Goal: Task Accomplishment & Management: Manage account settings

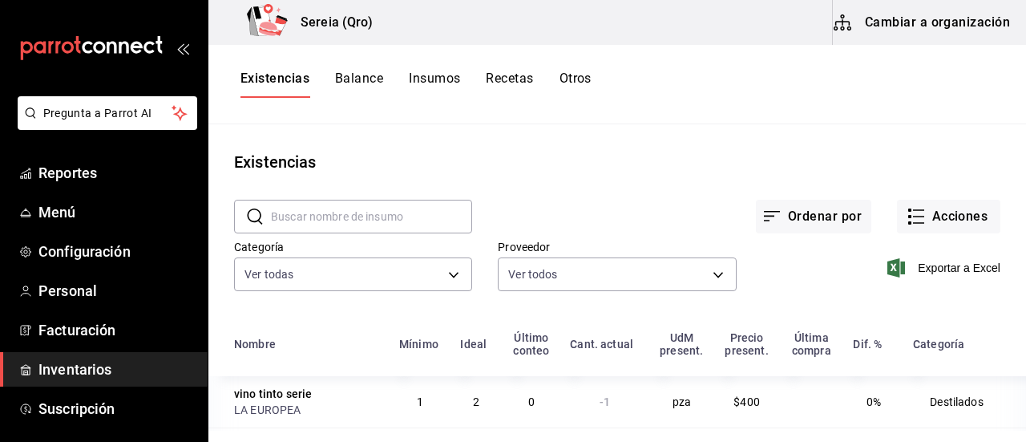
scroll to position [196, 0]
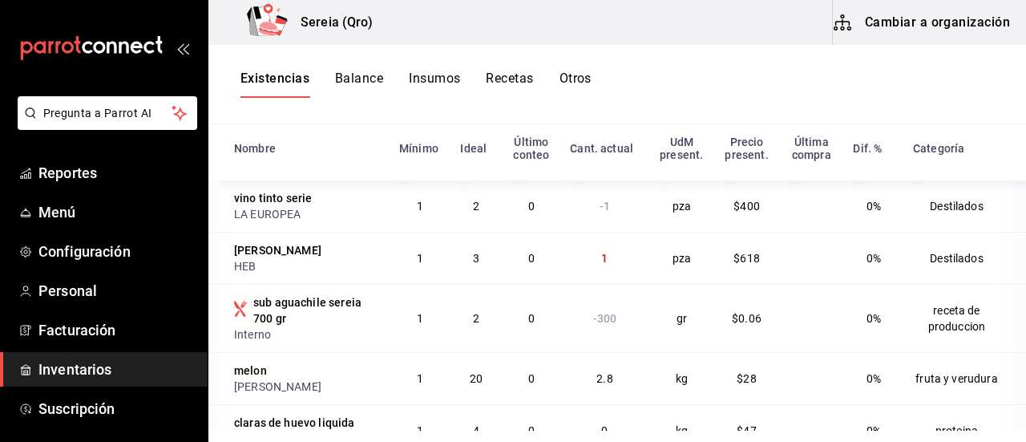
click at [91, 370] on span "Inventarios" at bounding box center [116, 369] width 156 height 22
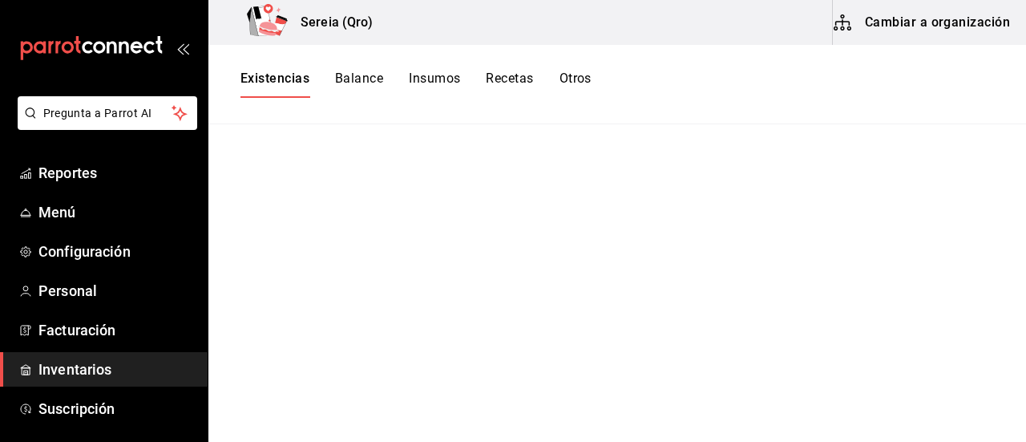
click at [755, 148] on main at bounding box center [617, 277] width 818 height 306
click at [860, 31] on button "Cambiar a organización" at bounding box center [923, 22] width 180 height 45
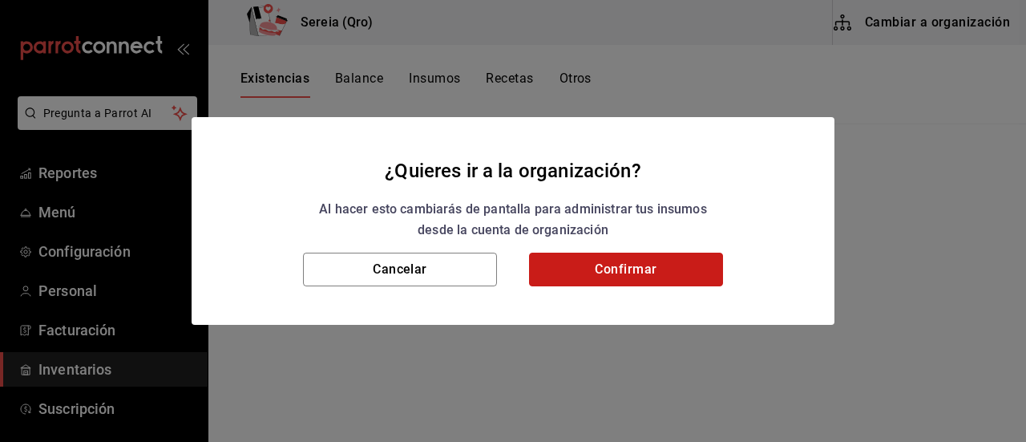
click at [596, 269] on button "Confirmar" at bounding box center [626, 269] width 194 height 34
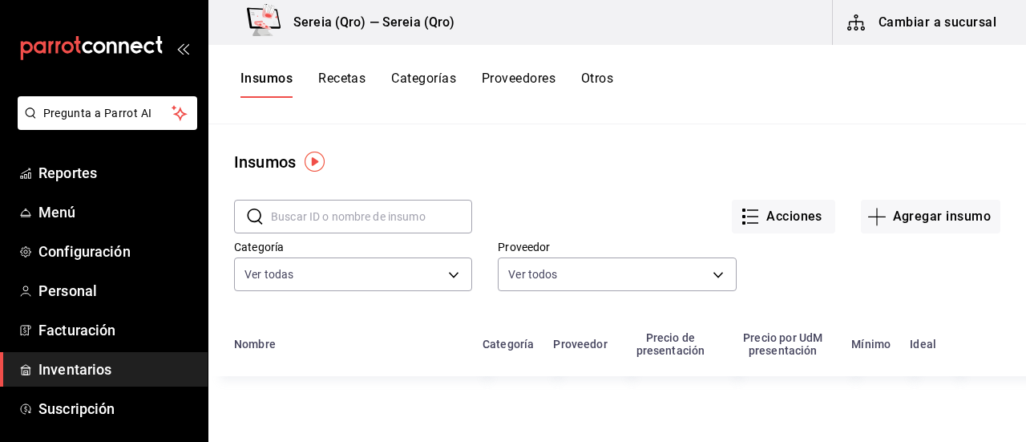
click at [309, 217] on input "text" at bounding box center [371, 216] width 201 height 32
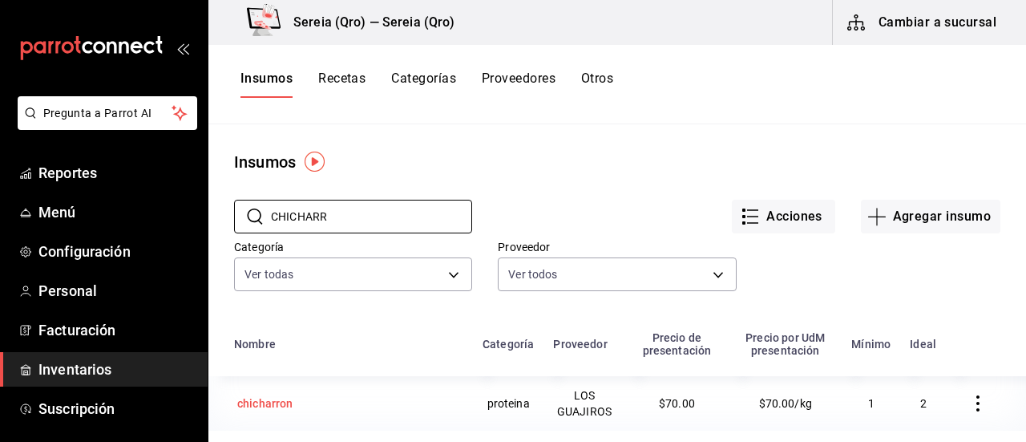
type input "CHICHARR"
drag, startPoint x: 269, startPoint y: 408, endPoint x: 281, endPoint y: 395, distance: 17.6
click at [269, 408] on div "chicharron" at bounding box center [265, 403] width 56 height 16
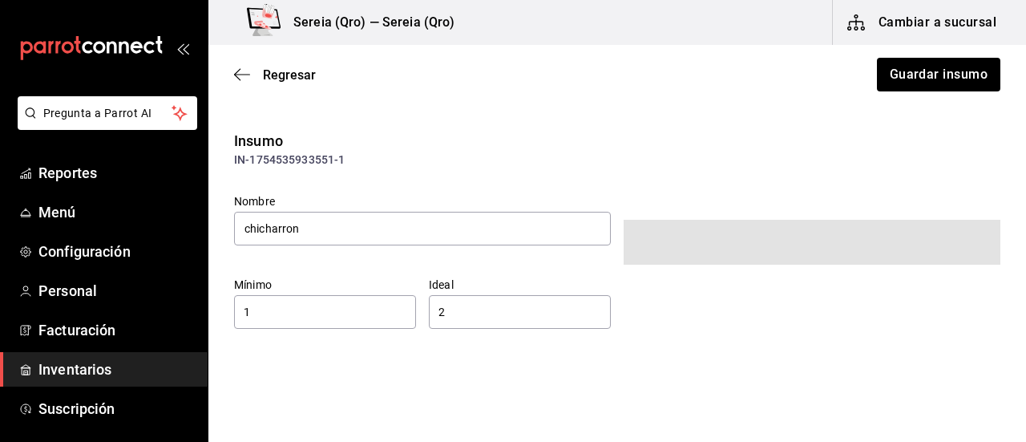
type input "$81.20"
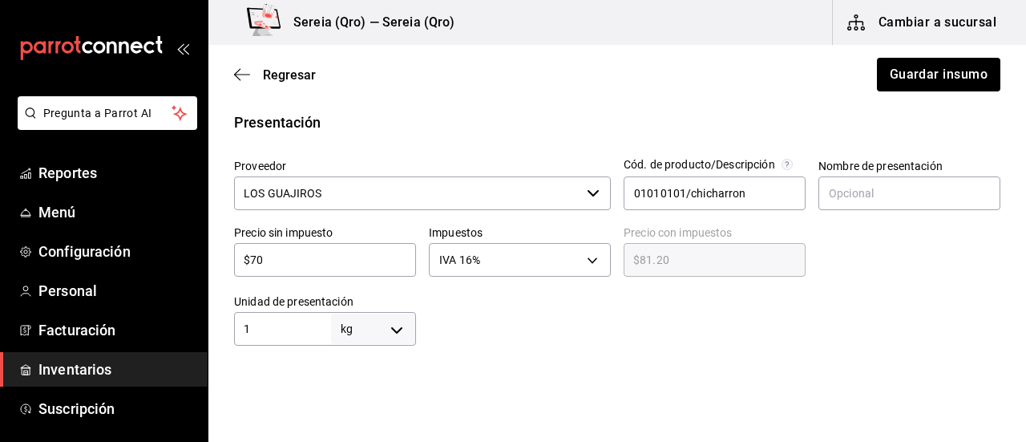
scroll to position [240, 0]
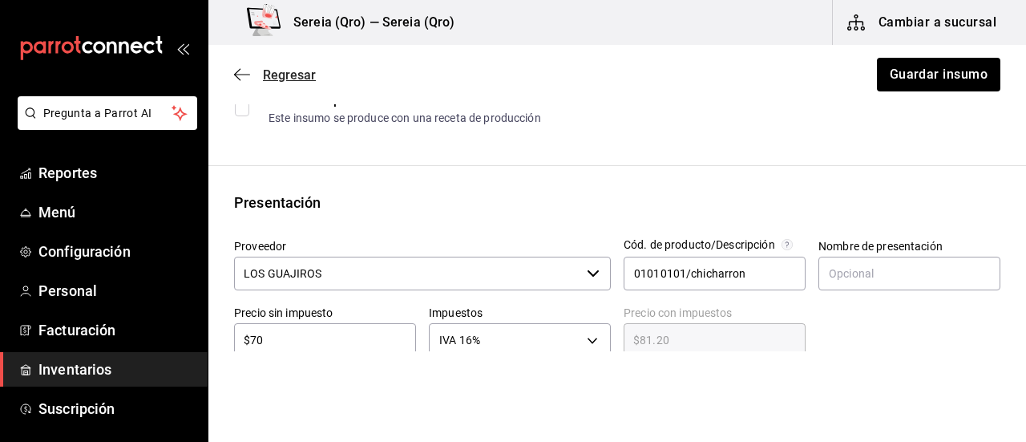
click at [242, 80] on icon "button" at bounding box center [242, 74] width 16 height 14
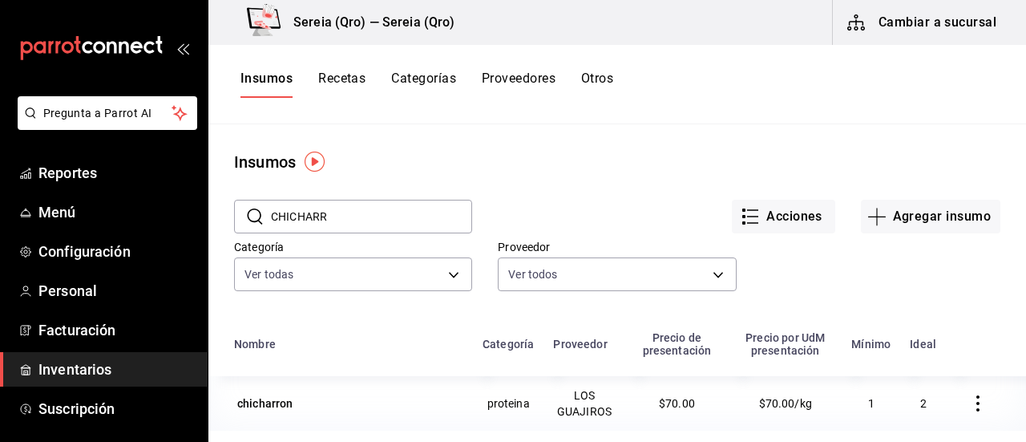
click at [879, 40] on button "Cambiar a sucursal" at bounding box center [923, 22] width 180 height 45
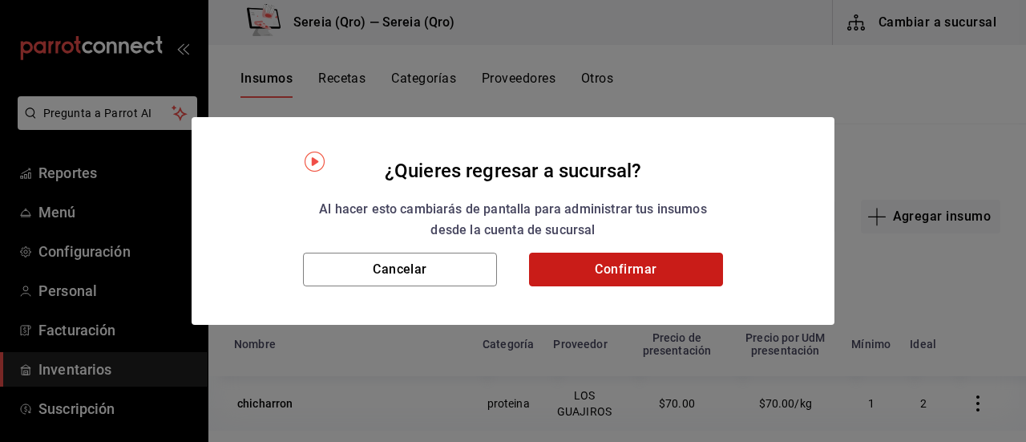
click at [670, 261] on button "Confirmar" at bounding box center [626, 269] width 194 height 34
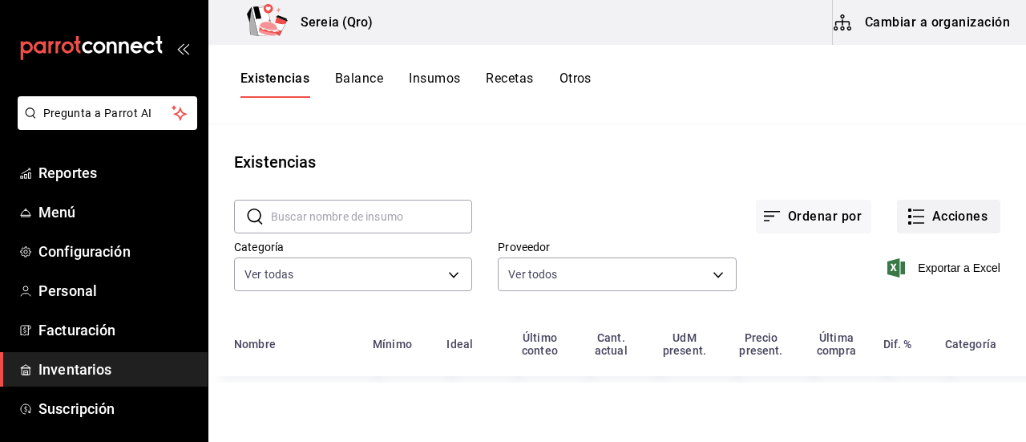
click at [930, 217] on button "Acciones" at bounding box center [948, 217] width 103 height 34
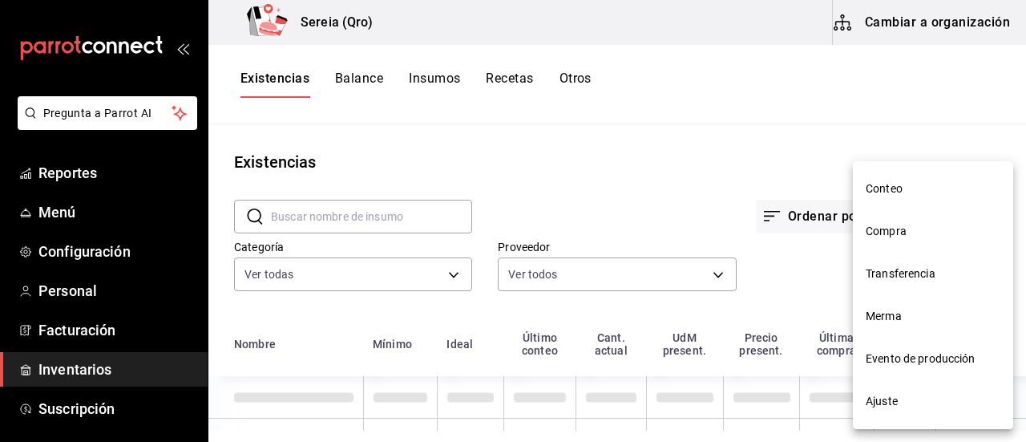
click at [900, 233] on span "Compra" at bounding box center [933, 231] width 135 height 17
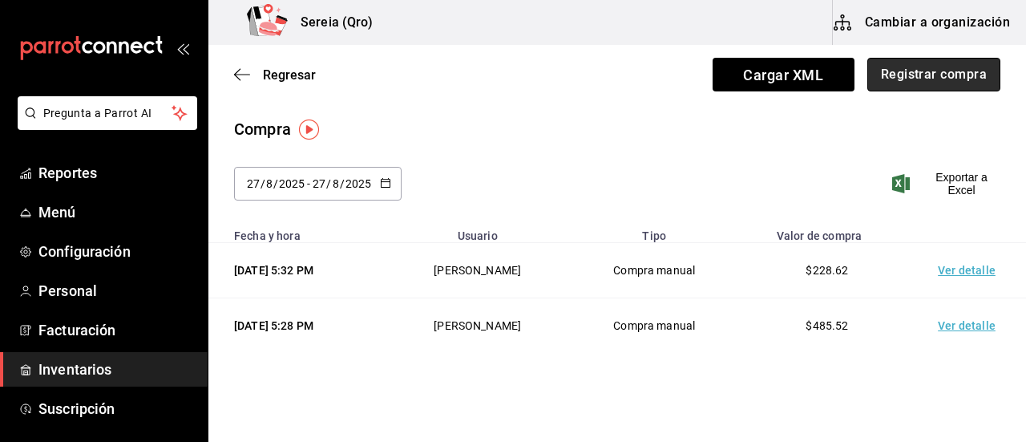
click at [918, 83] on button "Registrar compra" at bounding box center [933, 75] width 133 height 34
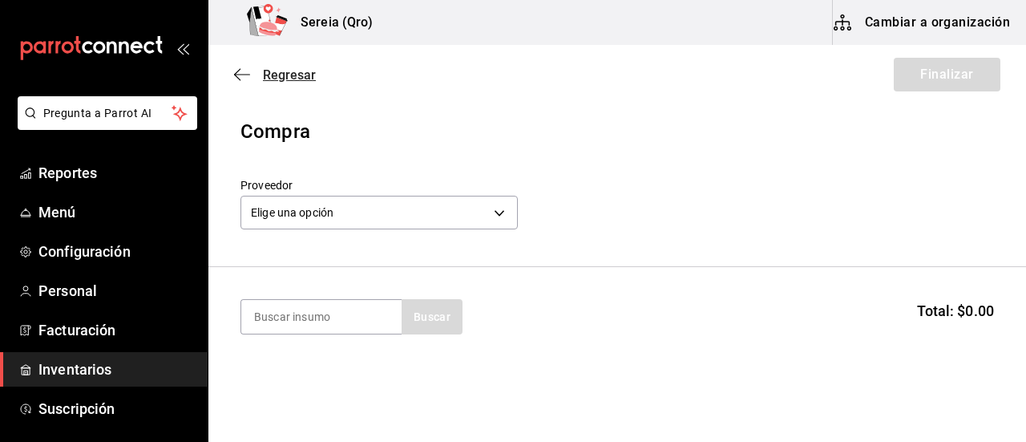
click at [244, 77] on icon "button" at bounding box center [242, 74] width 16 height 14
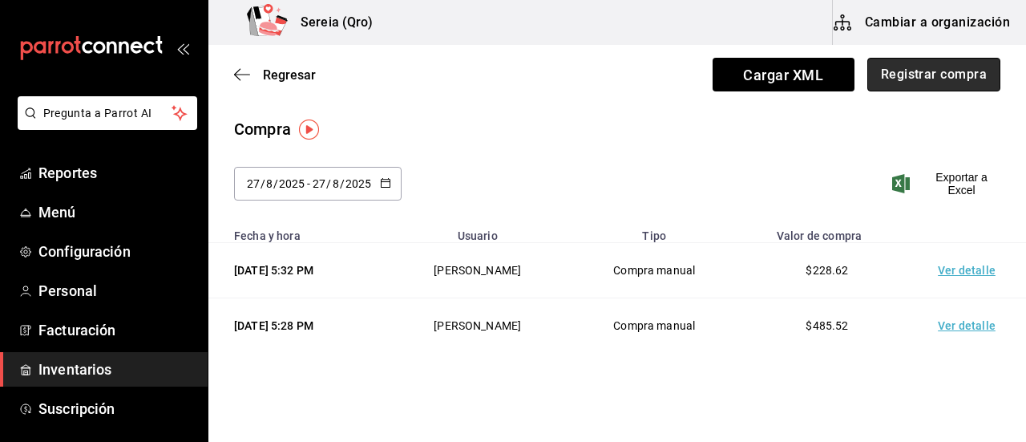
click at [904, 75] on button "Registrar compra" at bounding box center [933, 75] width 133 height 34
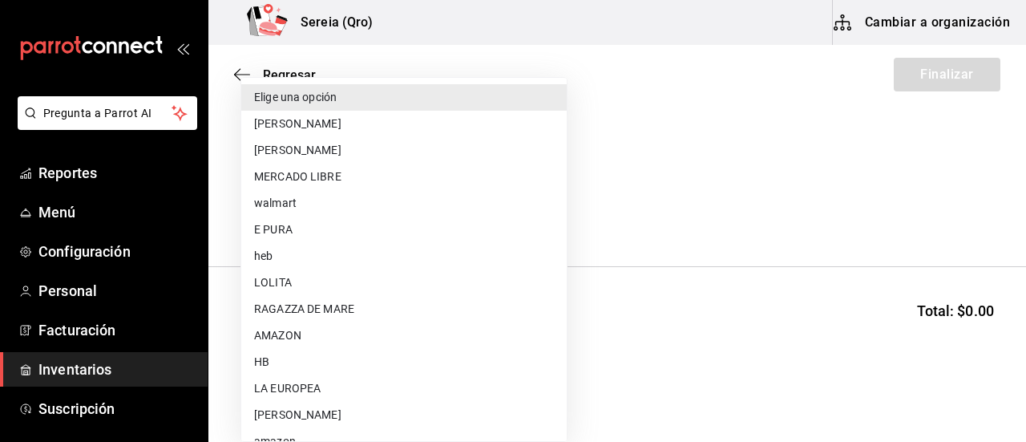
click at [499, 213] on body "Pregunta a Parrot AI Reportes Menú Configuración Personal Facturación Inventari…" at bounding box center [513, 175] width 1026 height 351
click at [248, 74] on div at bounding box center [513, 221] width 1026 height 442
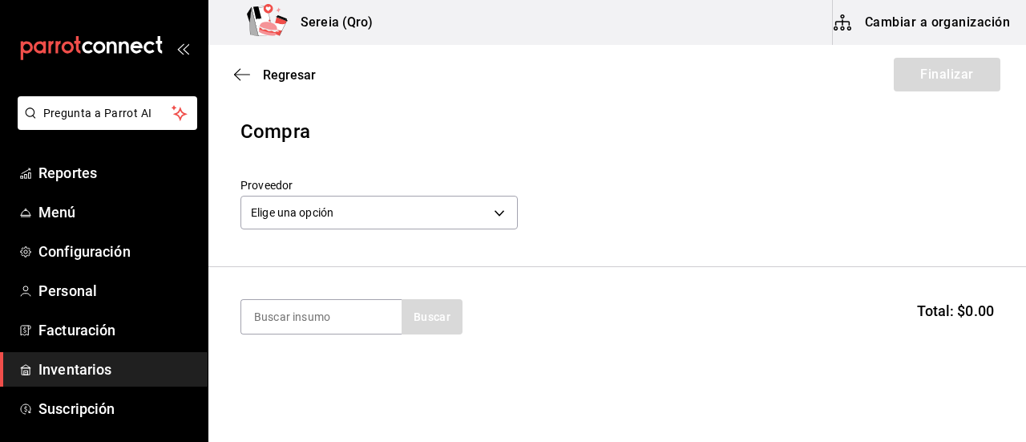
click at [231, 72] on div "Regresar Finalizar" at bounding box center [617, 74] width 818 height 59
click at [237, 79] on icon "button" at bounding box center [242, 74] width 16 height 14
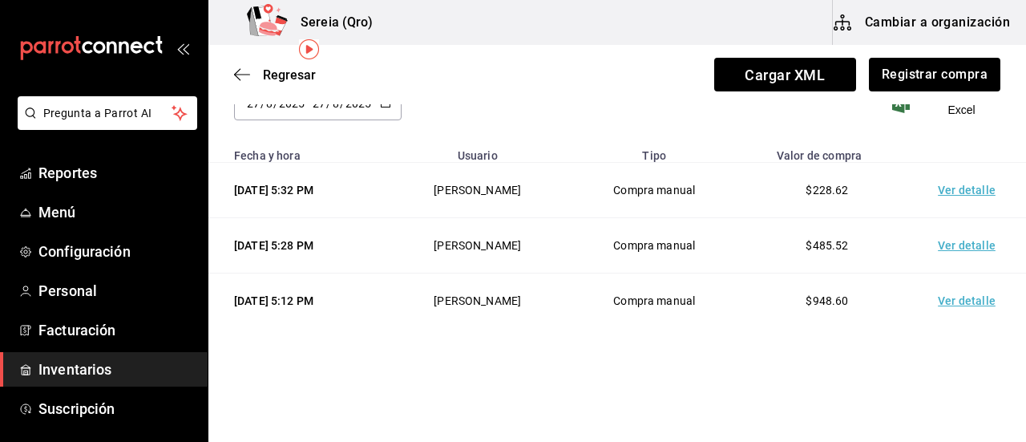
scroll to position [82, 0]
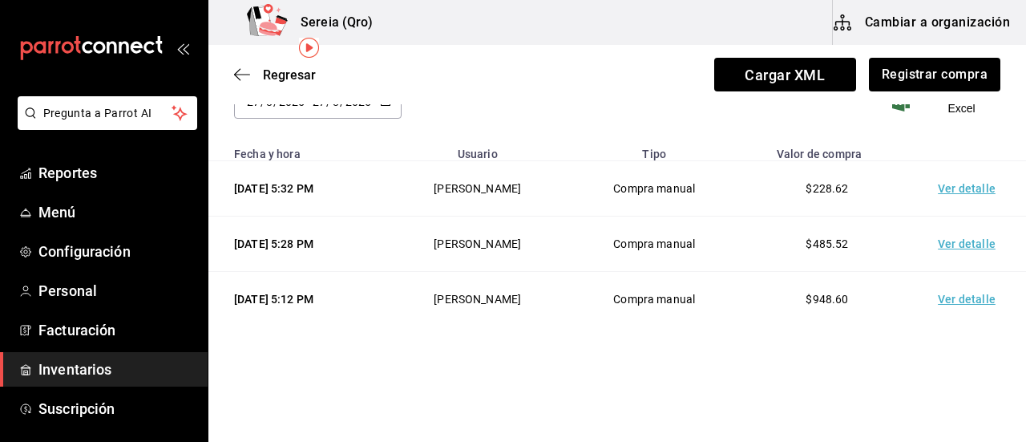
click at [968, 190] on td "Ver detalle" at bounding box center [970, 188] width 112 height 55
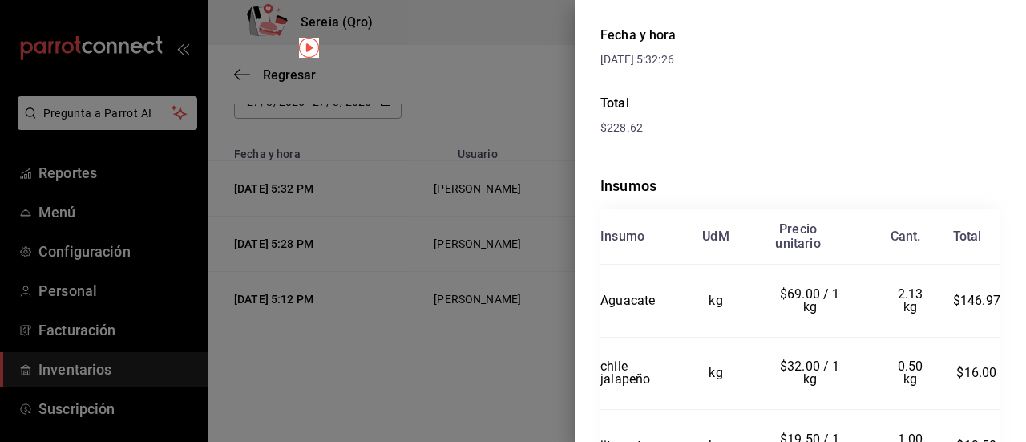
scroll to position [0, 0]
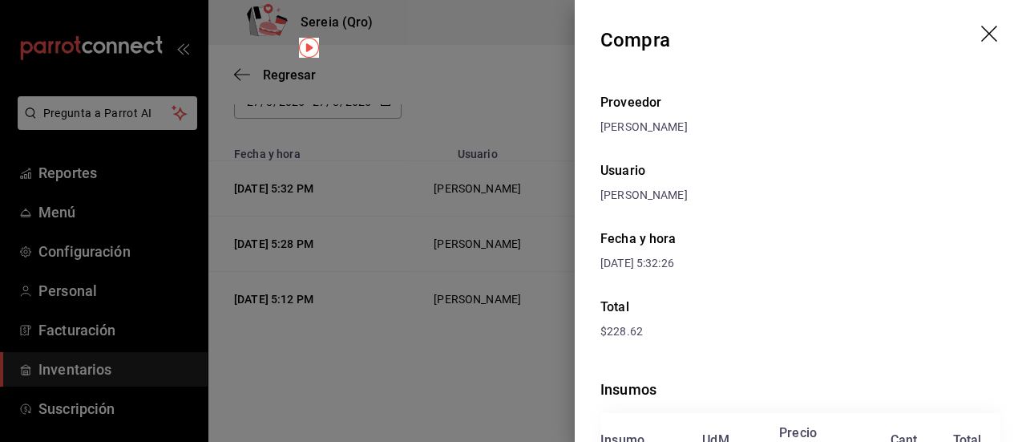
click at [239, 73] on div at bounding box center [513, 221] width 1026 height 442
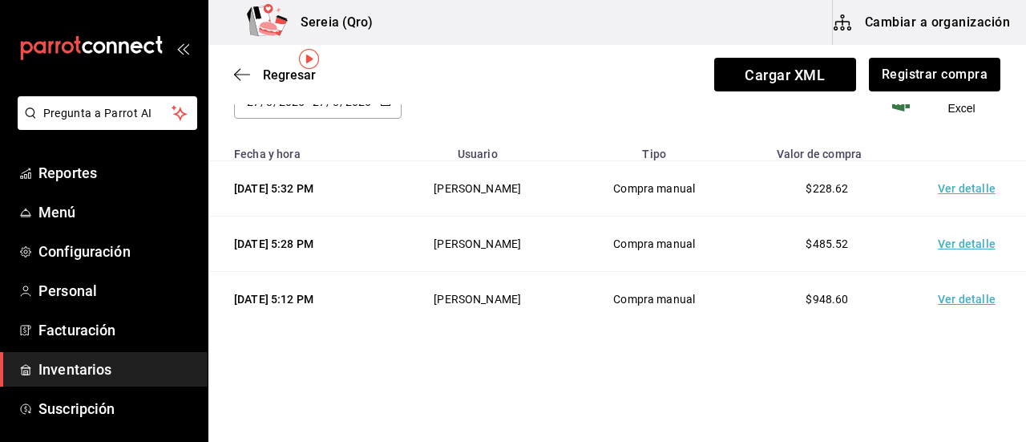
scroll to position [2, 0]
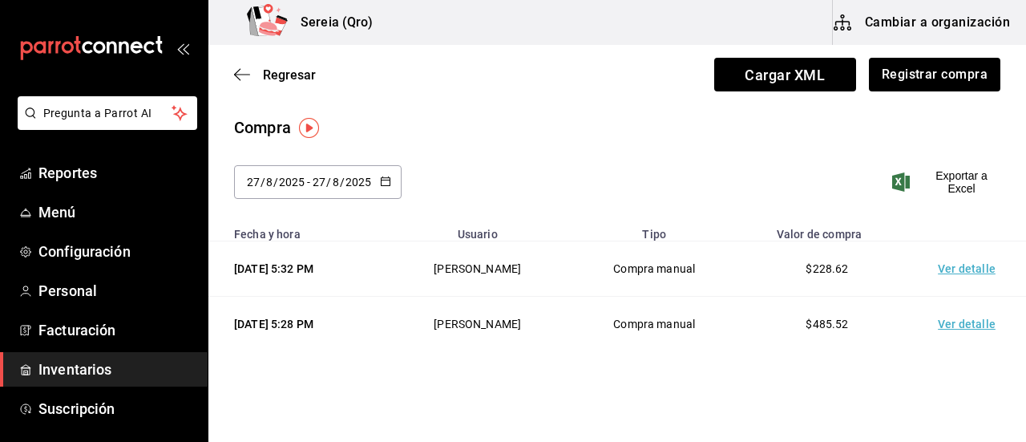
click at [938, 267] on td "Ver detalle" at bounding box center [970, 268] width 112 height 55
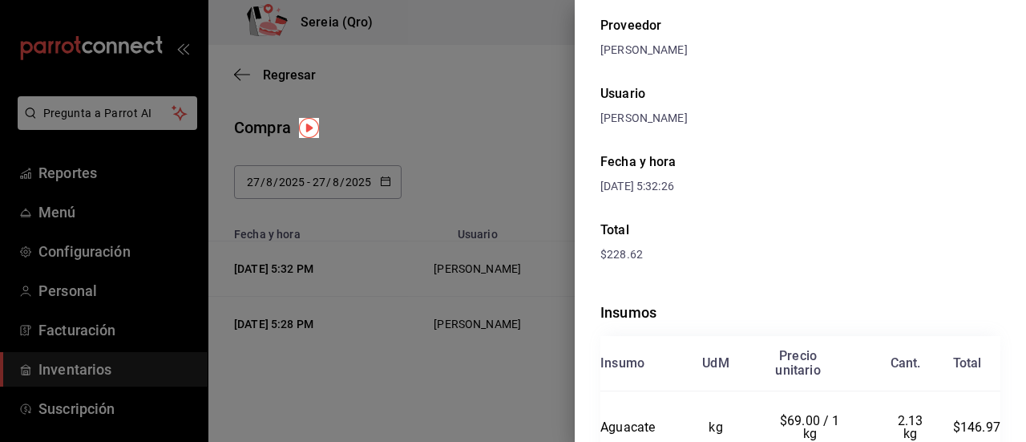
scroll to position [0, 0]
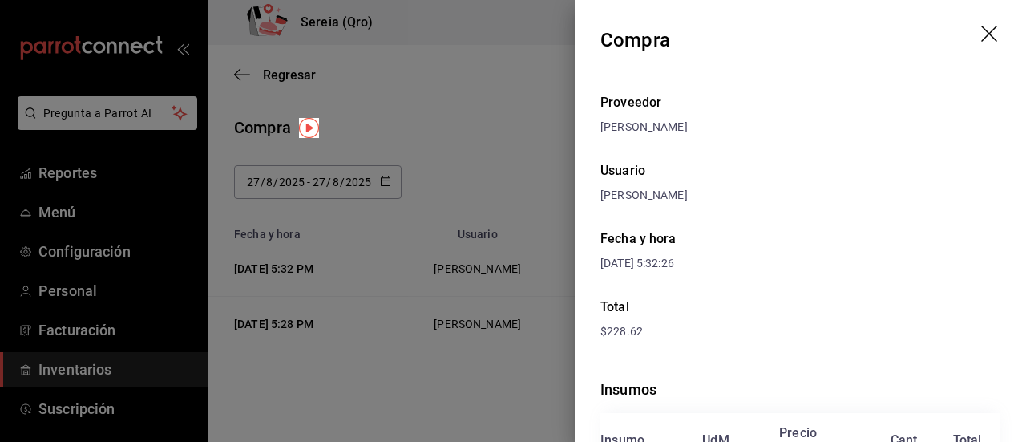
click at [966, 30] on header "Compra" at bounding box center [800, 40] width 451 height 80
click at [981, 31] on icon "drag" at bounding box center [990, 35] width 19 height 19
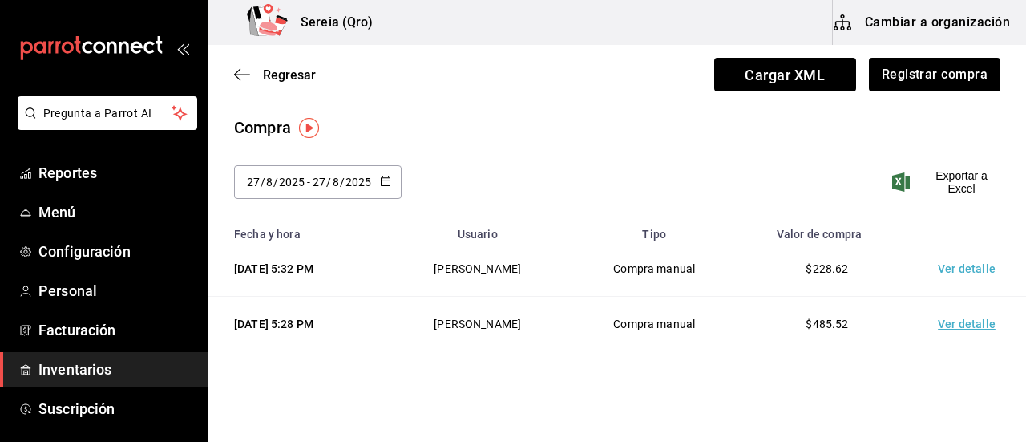
click at [287, 267] on div "[DATE] 5:32 PM" at bounding box center [301, 269] width 134 height 16
click at [954, 322] on td "Ver detalle" at bounding box center [970, 325] width 112 height 55
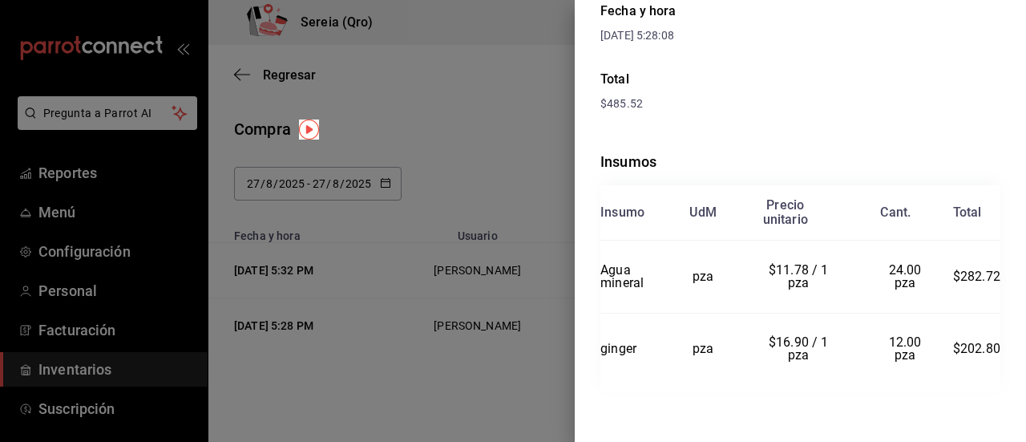
scroll to position [147, 0]
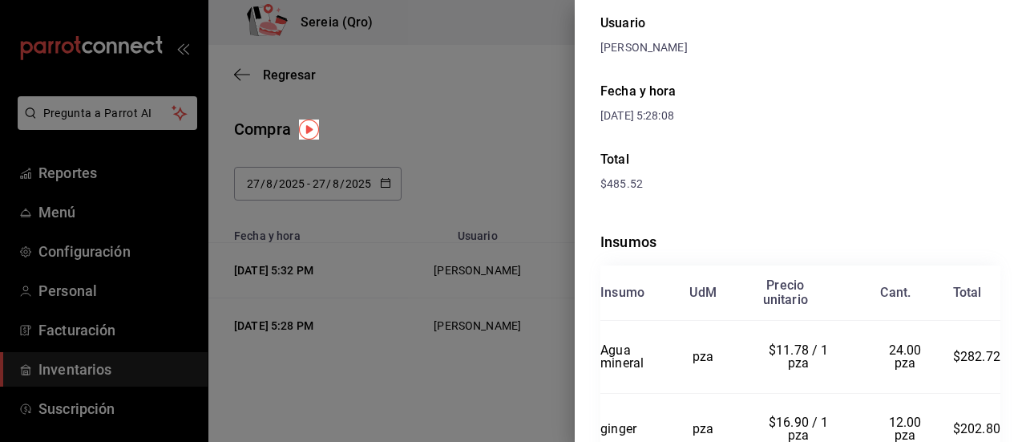
click at [431, 405] on div at bounding box center [513, 221] width 1026 height 442
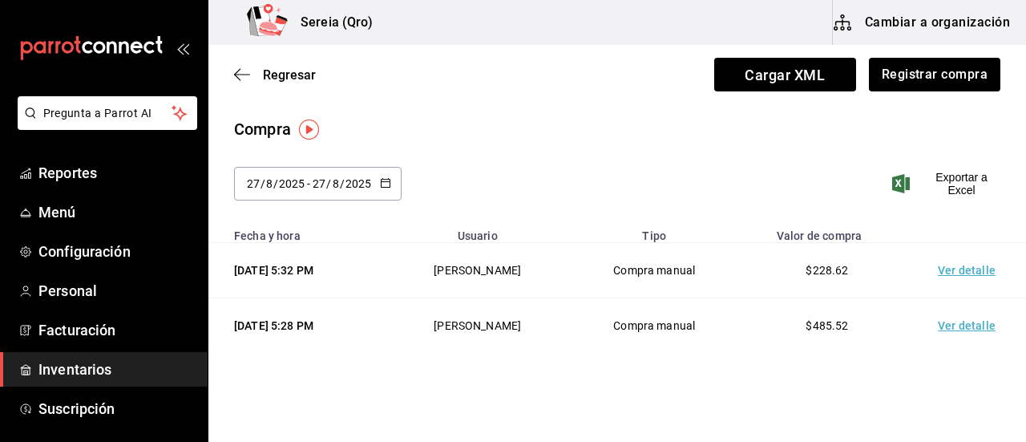
click at [926, 273] on td "Ver detalle" at bounding box center [970, 270] width 112 height 55
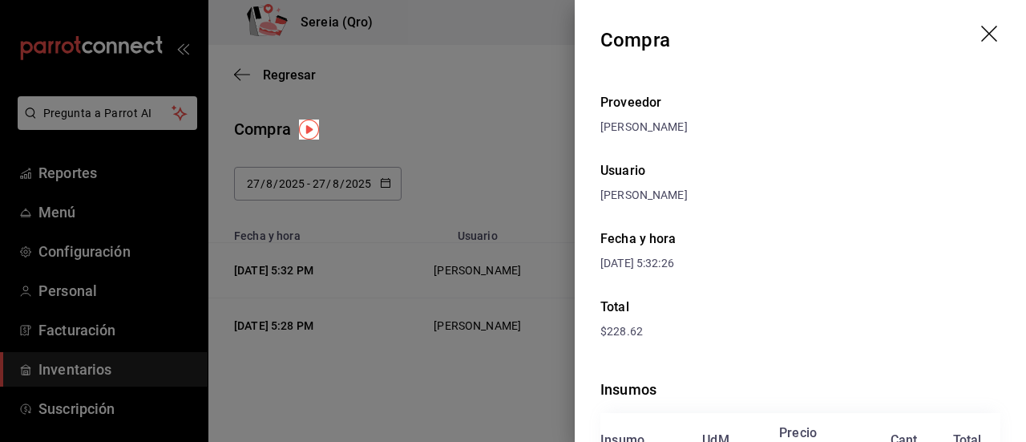
click at [981, 41] on icon "drag" at bounding box center [990, 35] width 19 height 19
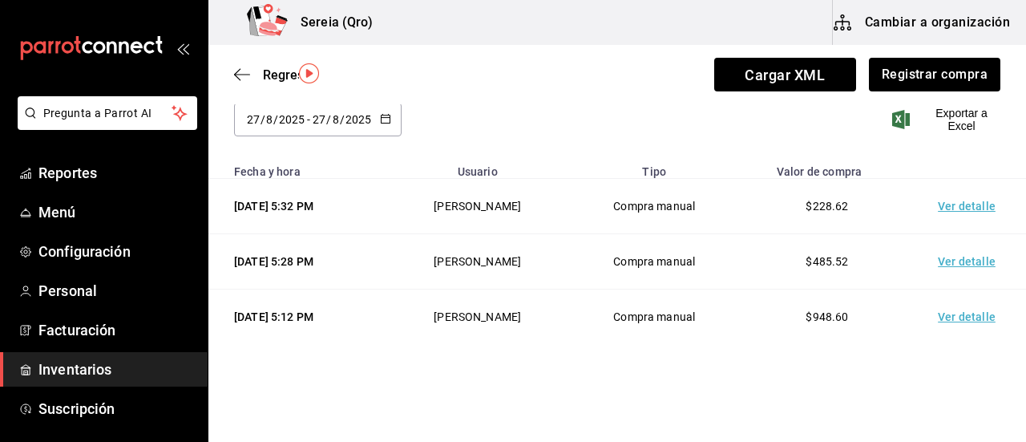
scroll to position [82, 0]
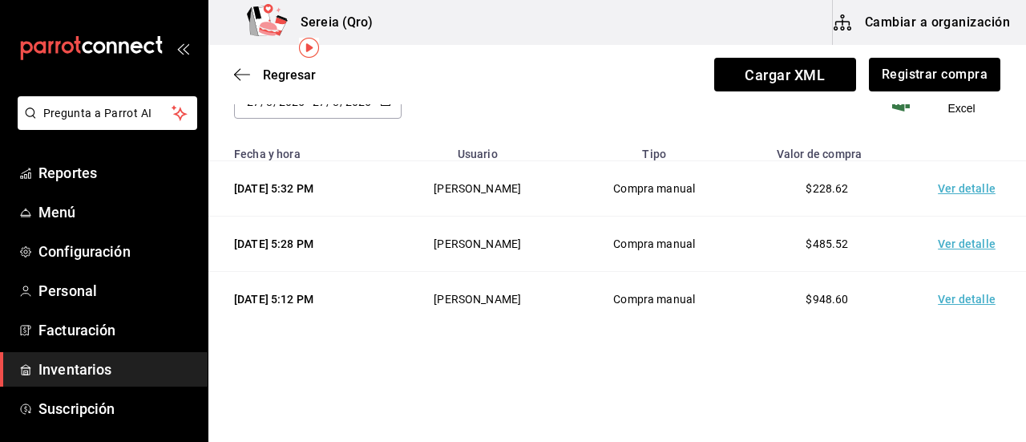
click at [952, 301] on td "Ver detalle" at bounding box center [970, 299] width 112 height 55
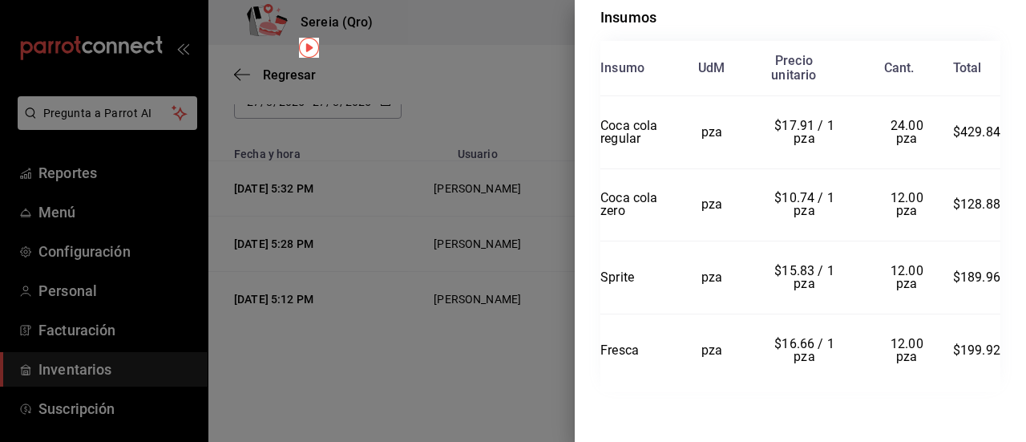
scroll to position [212, 0]
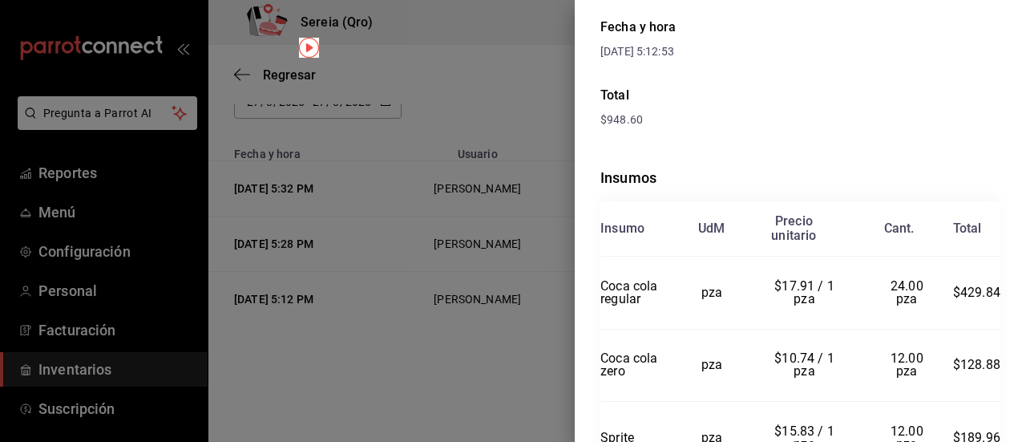
click at [483, 379] on div at bounding box center [513, 221] width 1026 height 442
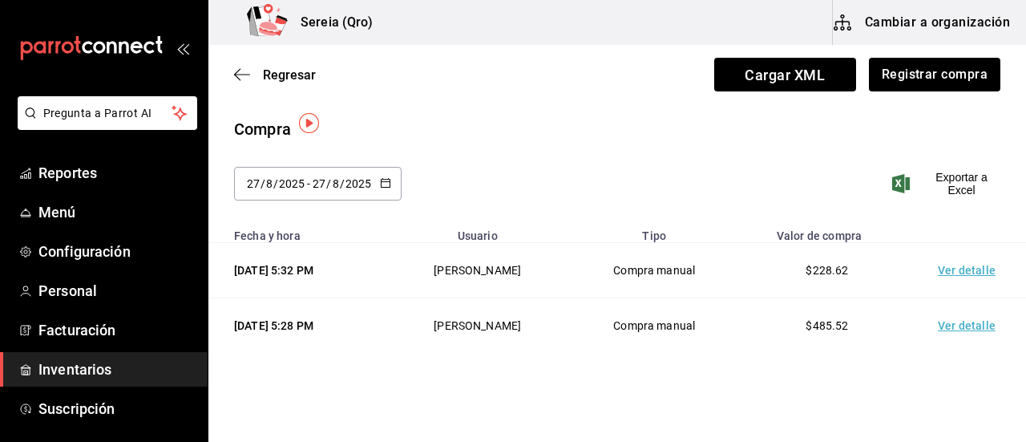
scroll to position [0, 0]
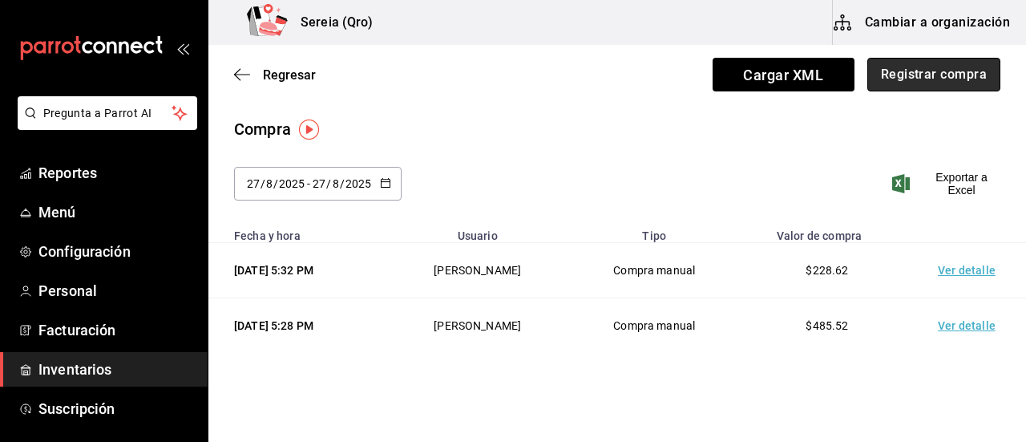
click at [895, 75] on button "Registrar compra" at bounding box center [933, 75] width 133 height 34
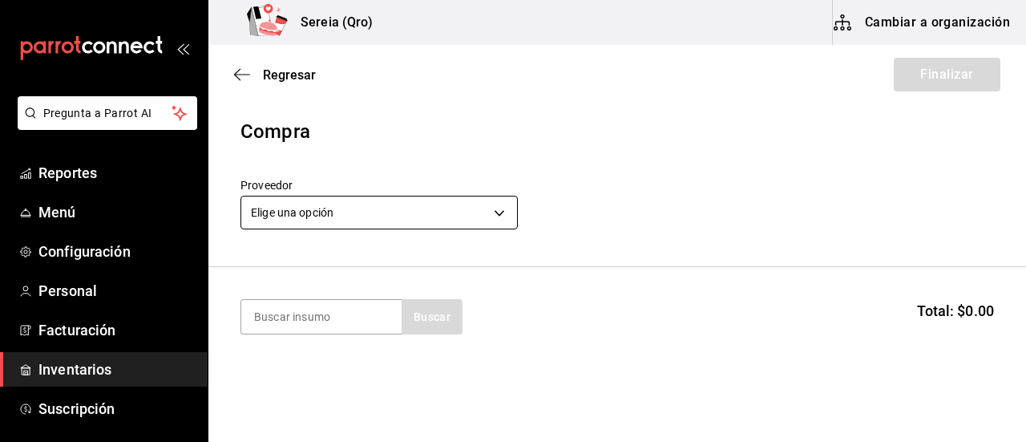
click at [493, 212] on body "Pregunta a Parrot AI Reportes Menú Configuración Personal Facturación Inventari…" at bounding box center [513, 175] width 1026 height 351
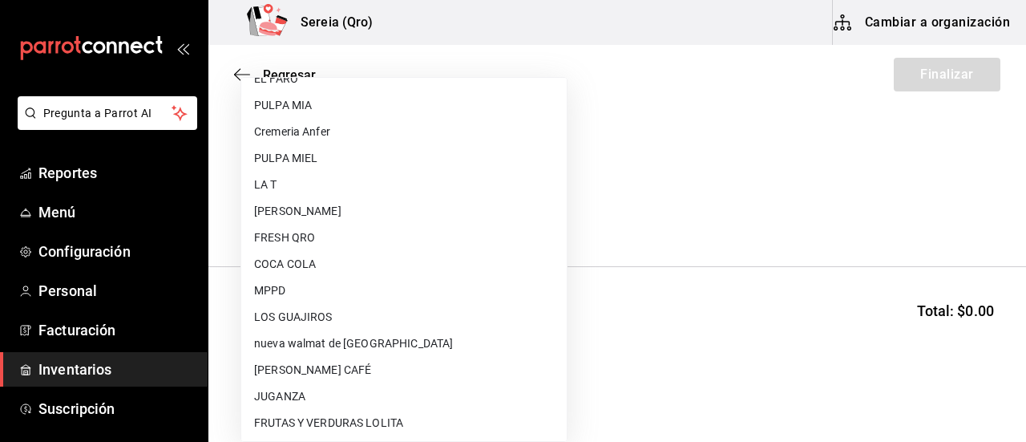
scroll to position [561, 0]
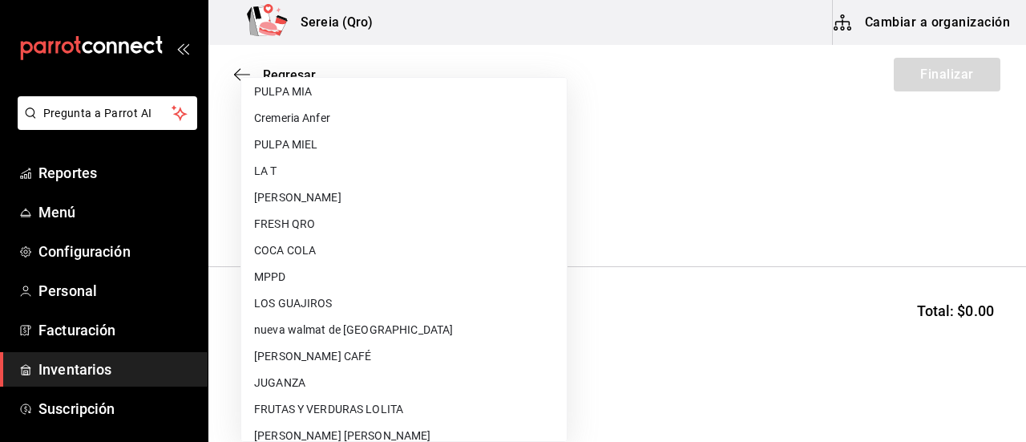
click at [317, 305] on li "LOS GUAJIROS" at bounding box center [403, 303] width 325 height 26
type input "03b7049f-02b5-44df-8291-0884aa317d18"
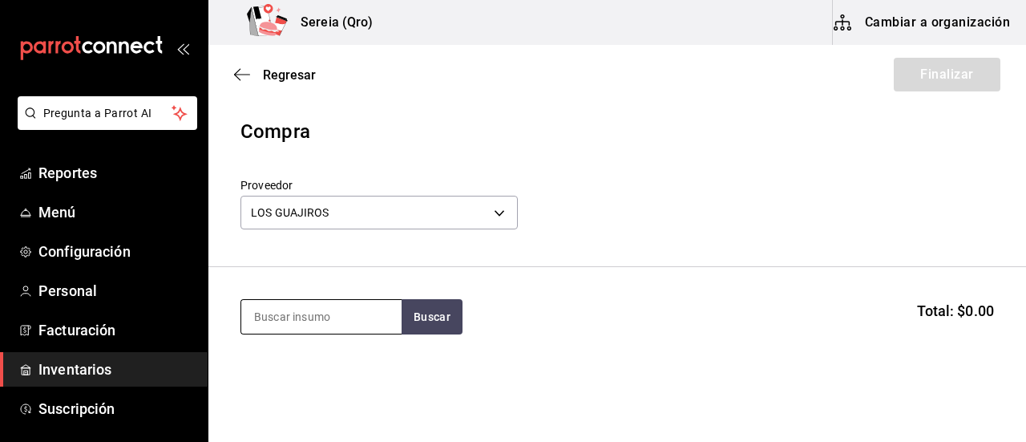
click at [305, 325] on input at bounding box center [321, 317] width 160 height 34
type input "CHICHARRON"
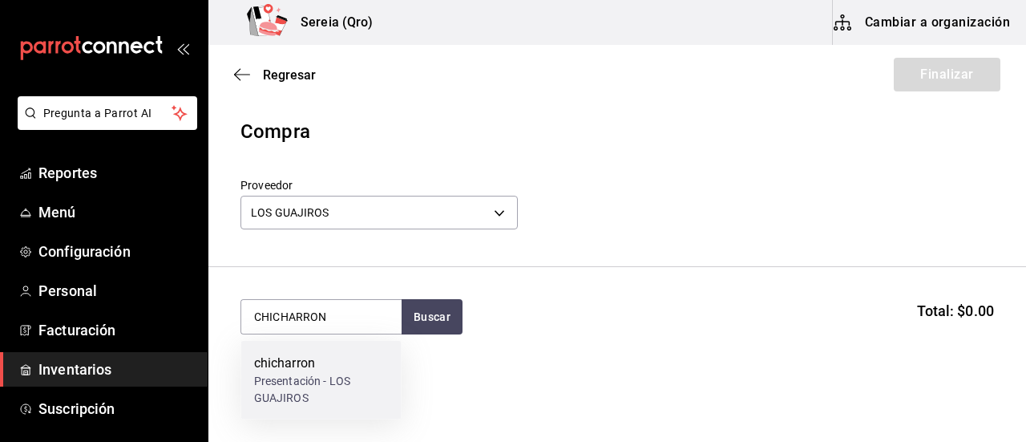
click at [316, 373] on div "Presentación - LOS GUAJIROS" at bounding box center [321, 390] width 135 height 34
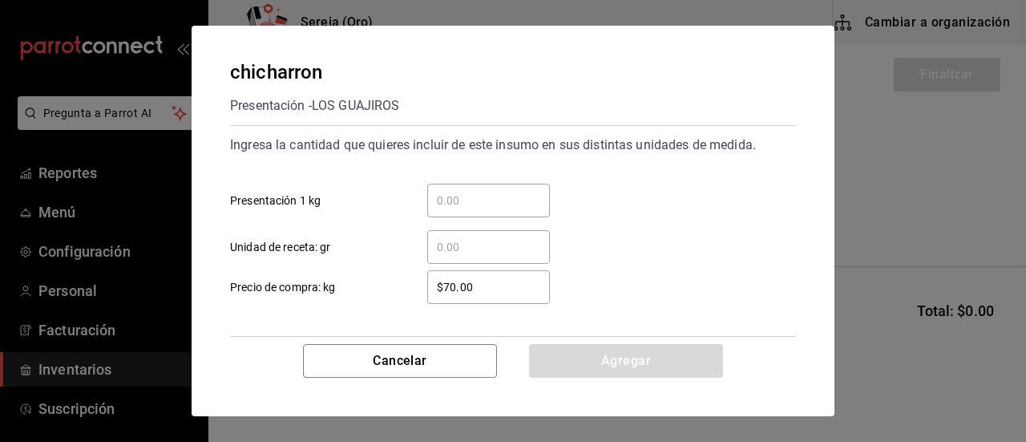
click at [462, 204] on input "​ Presentación 1 kg" at bounding box center [488, 200] width 123 height 19
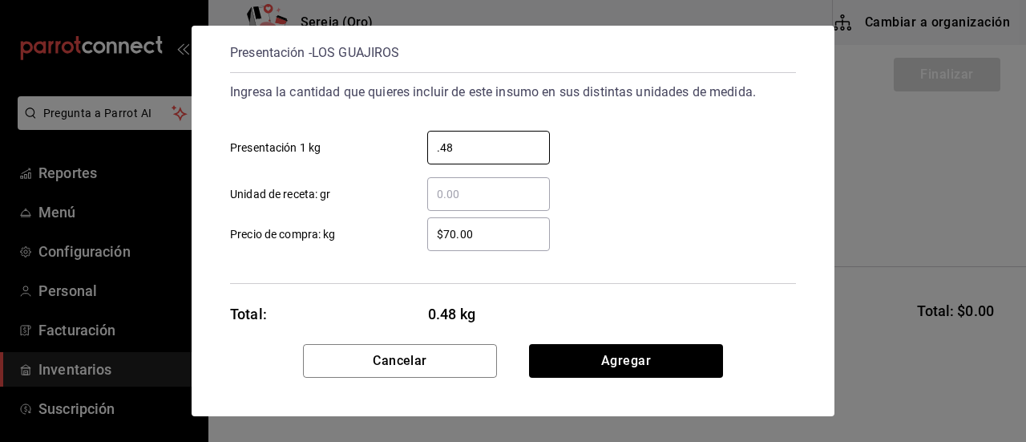
scroll to position [78, 0]
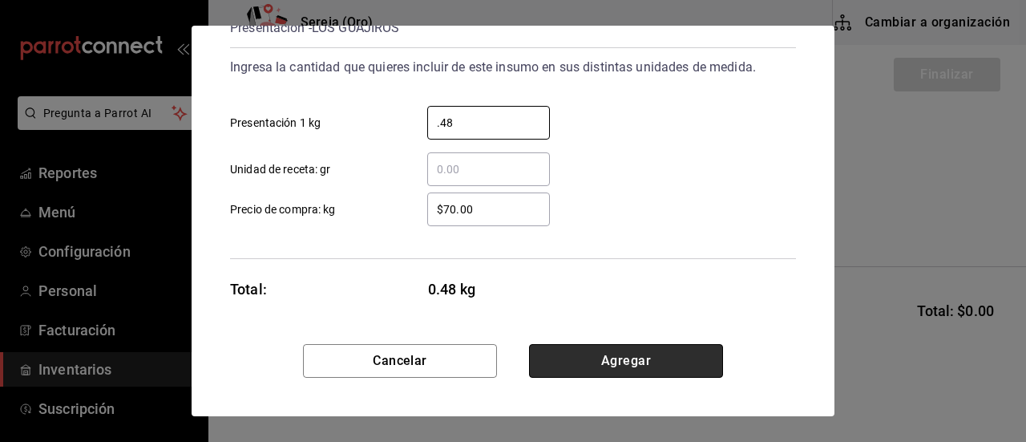
type input "0.48"
click at [638, 356] on button "Agregar" at bounding box center [626, 361] width 194 height 34
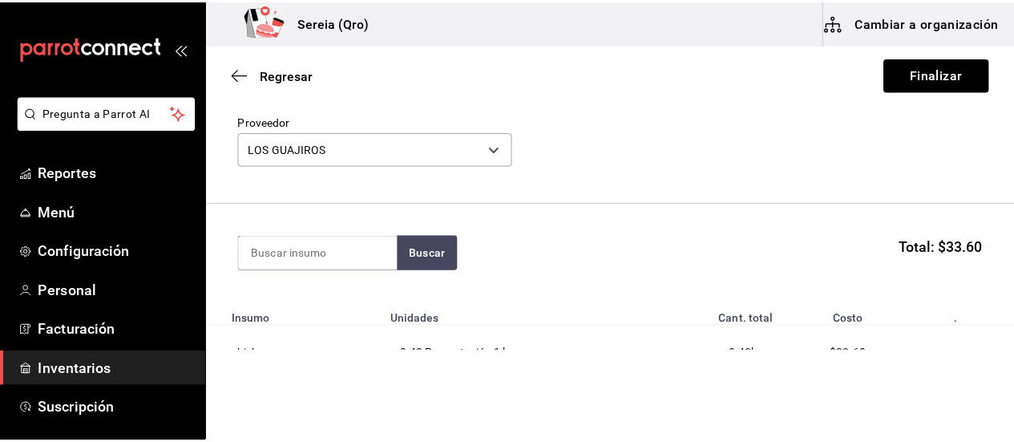
scroll to position [143, 0]
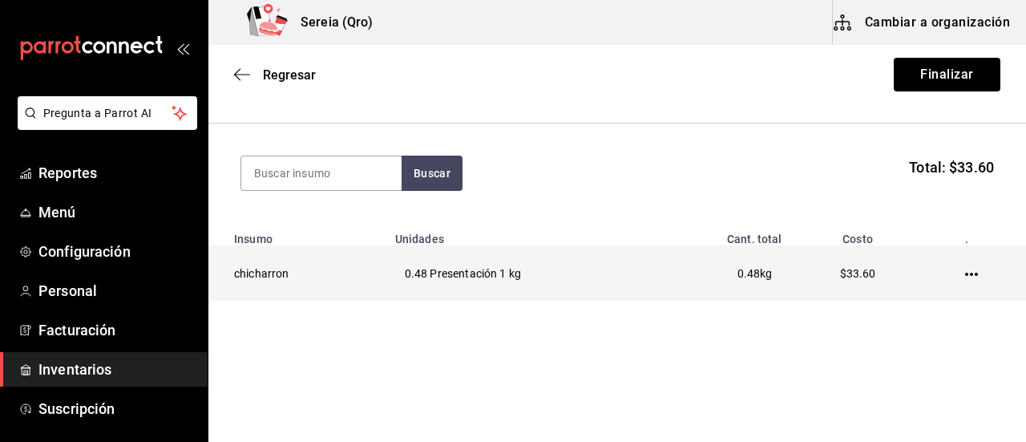
click at [954, 264] on td at bounding box center [974, 273] width 103 height 55
click at [952, 272] on td at bounding box center [974, 273] width 103 height 55
click at [965, 273] on icon "button" at bounding box center [971, 274] width 13 height 3
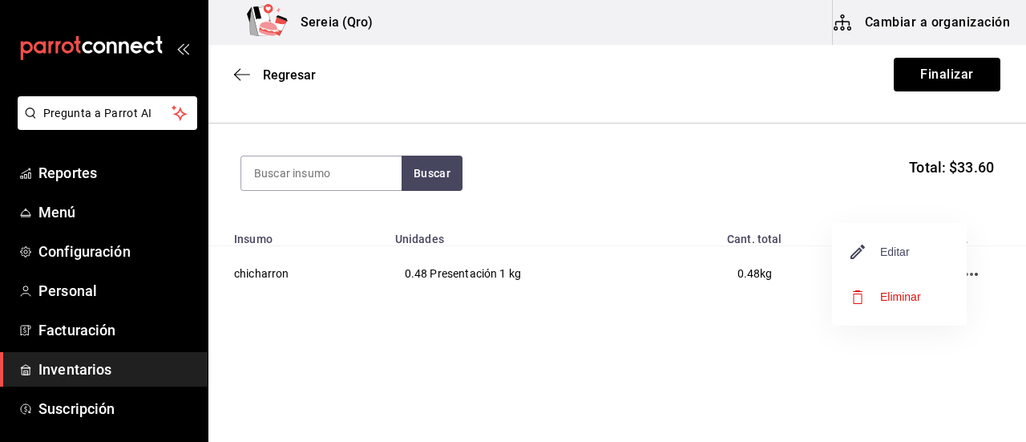
click at [880, 246] on span "Editar" at bounding box center [880, 251] width 59 height 19
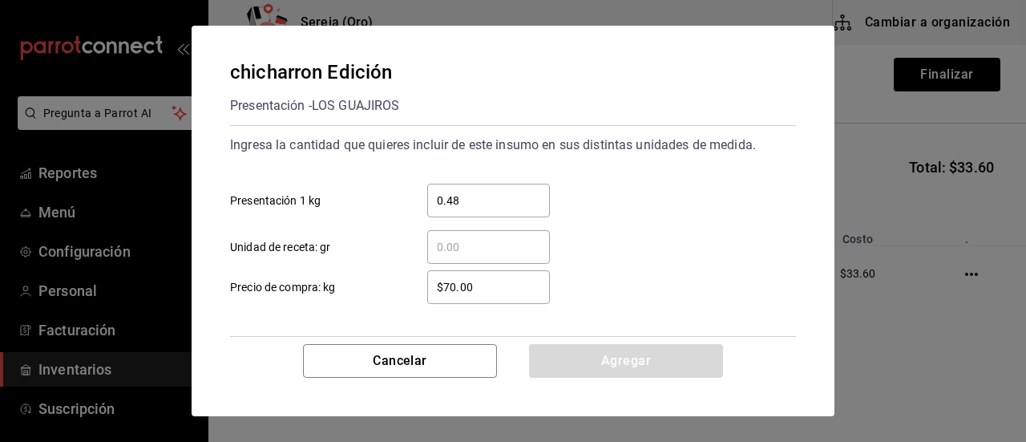
click at [446, 287] on input "$70.00" at bounding box center [488, 286] width 123 height 19
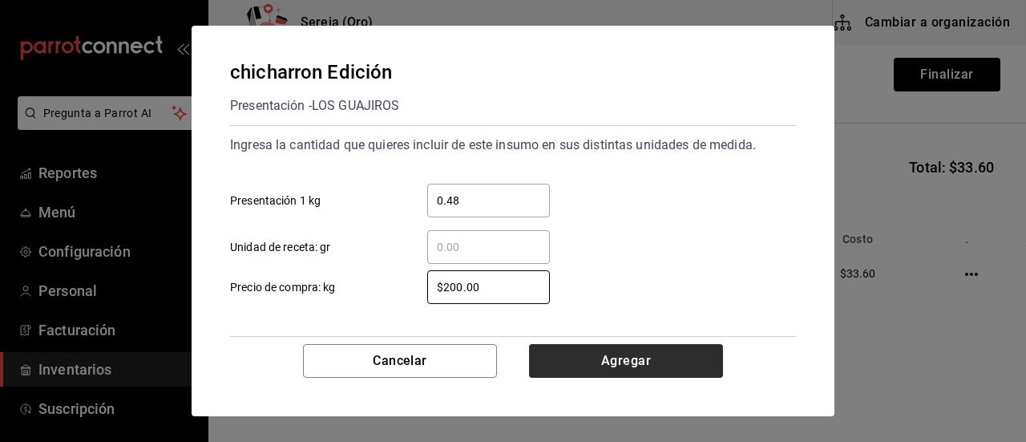
type input "$200.00"
click at [637, 353] on button "Agregar" at bounding box center [626, 361] width 194 height 34
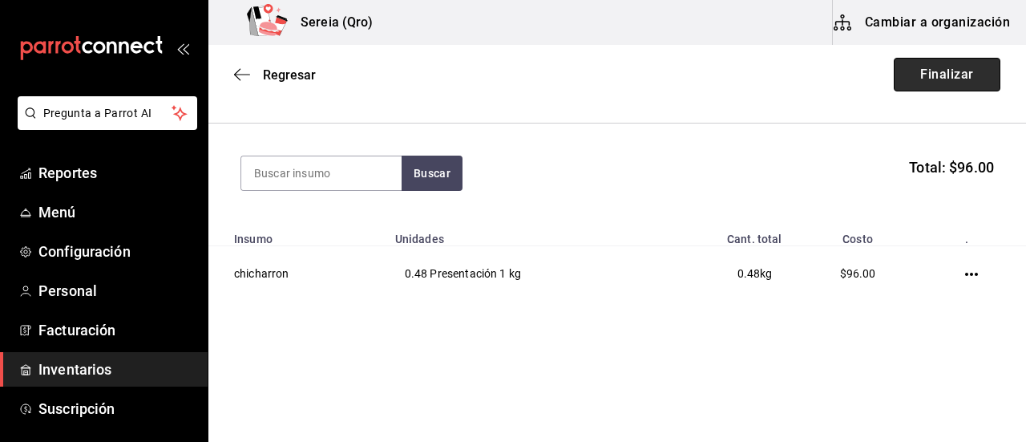
click at [914, 79] on button "Finalizar" at bounding box center [947, 75] width 107 height 34
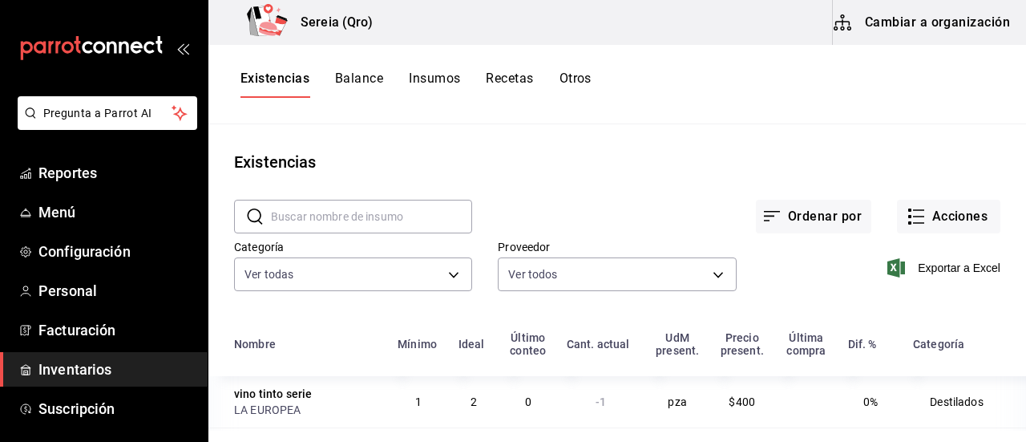
click at [923, 18] on button "Cambiar a organización" at bounding box center [923, 22] width 180 height 45
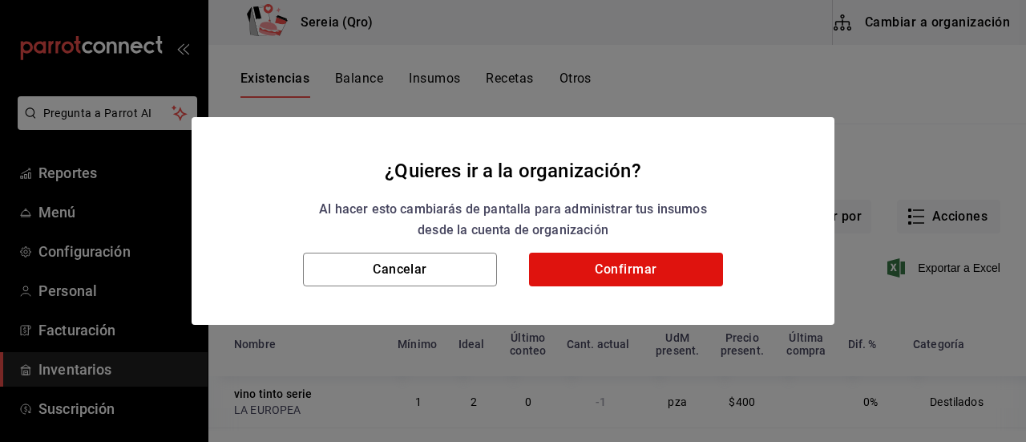
click at [582, 296] on div "Cancelar Confirmar" at bounding box center [513, 288] width 643 height 72
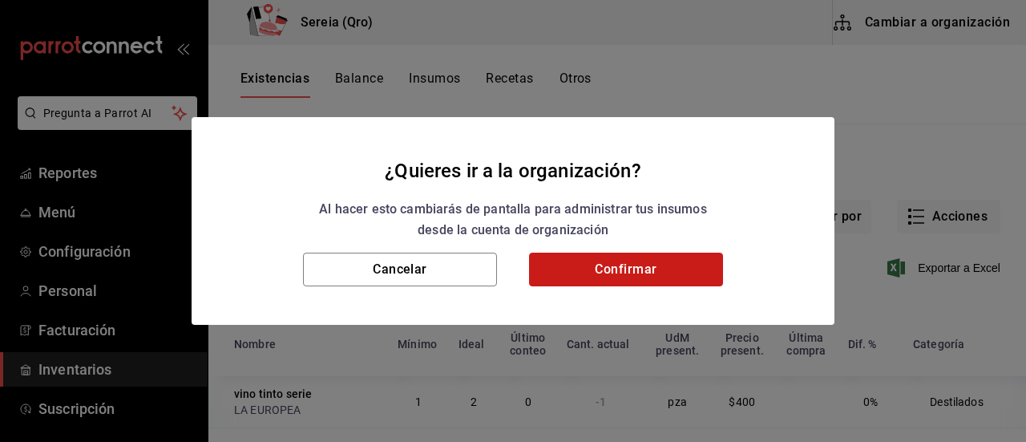
click at [587, 271] on button "Confirmar" at bounding box center [626, 269] width 194 height 34
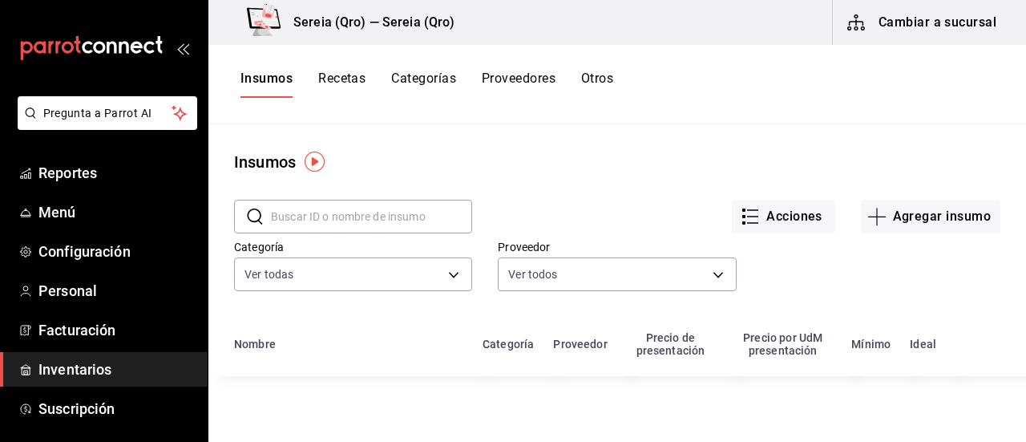
click at [281, 216] on input "text" at bounding box center [371, 216] width 201 height 32
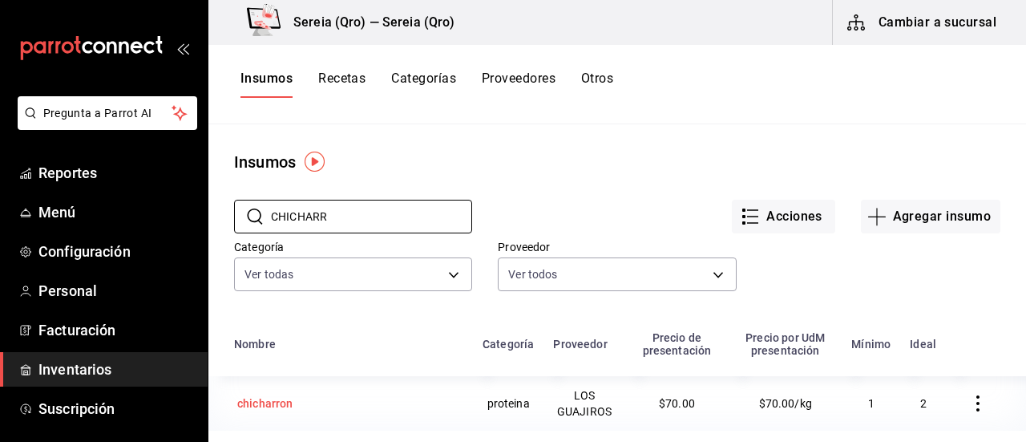
type input "CHICHARR"
drag, startPoint x: 270, startPoint y: 397, endPoint x: 302, endPoint y: 414, distance: 36.2
click at [270, 397] on div "chicharron" at bounding box center [265, 403] width 56 height 16
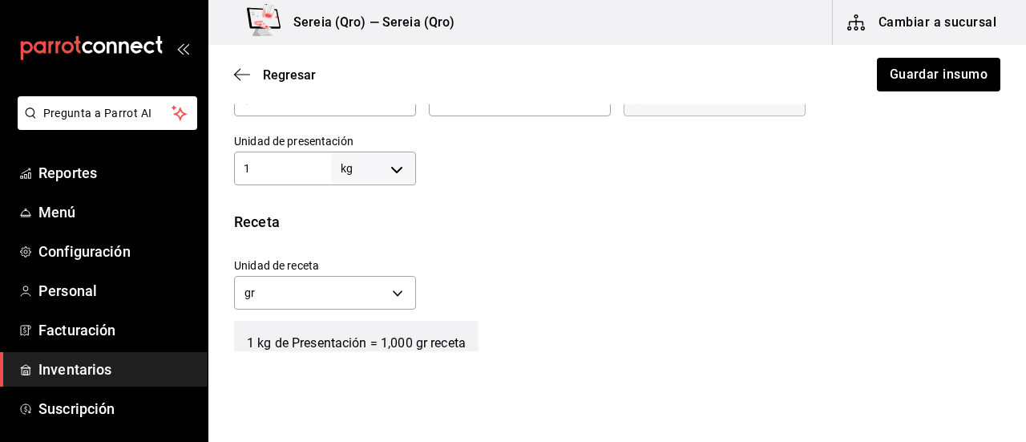
scroll to position [401, 0]
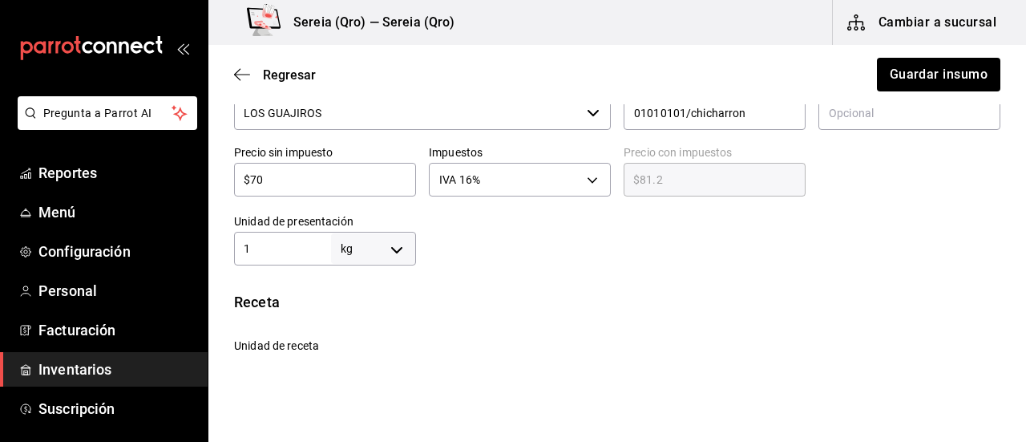
click at [261, 177] on input "$70" at bounding box center [325, 179] width 182 height 19
type input "$7"
type input "$8.12"
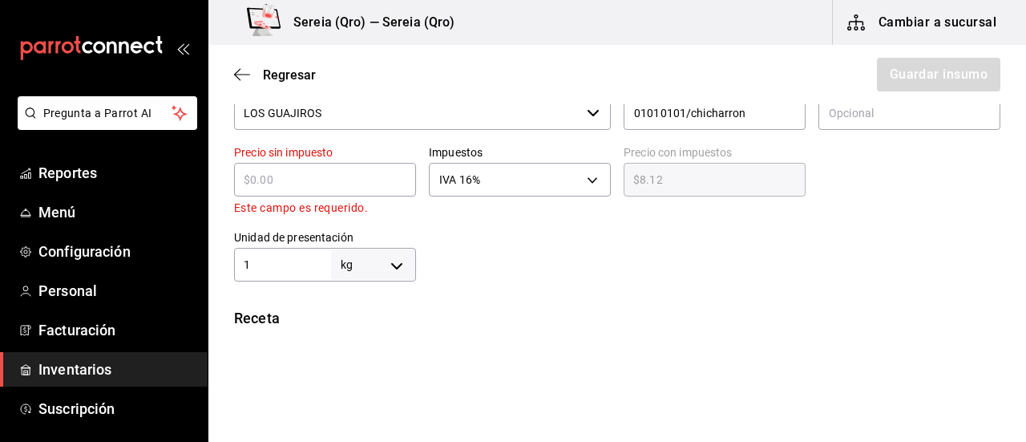
type input "$0.00"
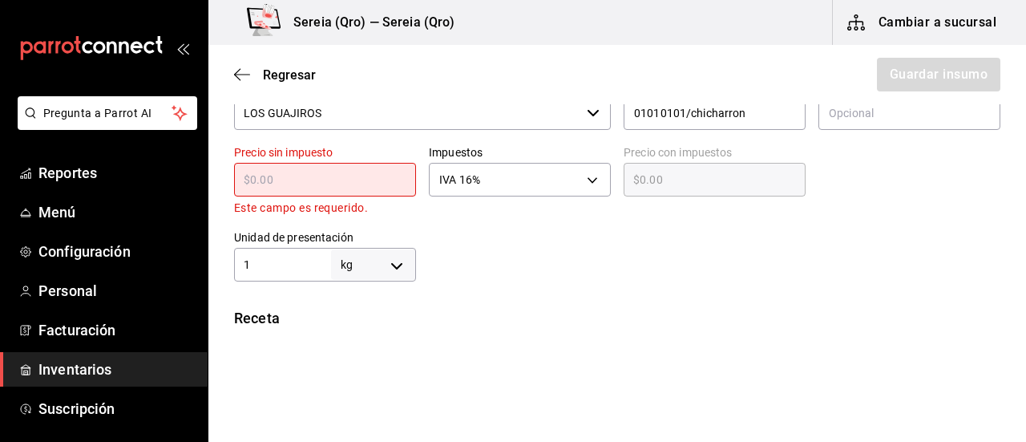
type input "$2"
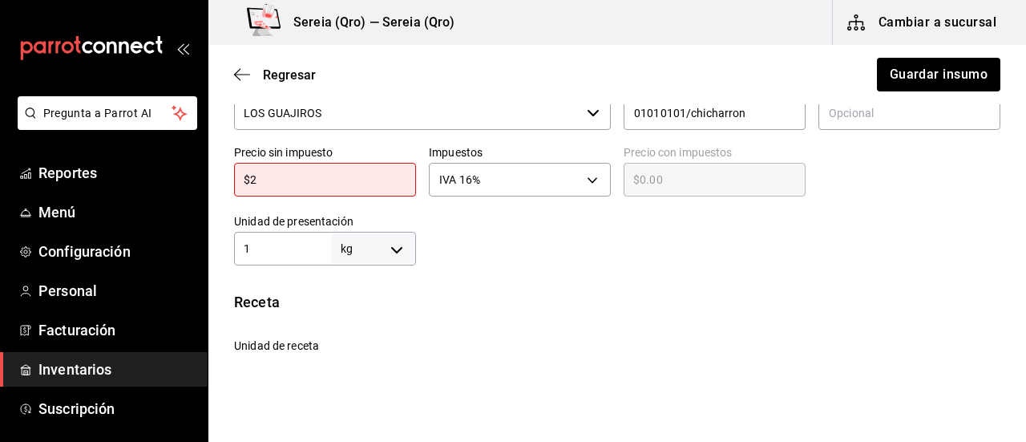
type input "$2.32"
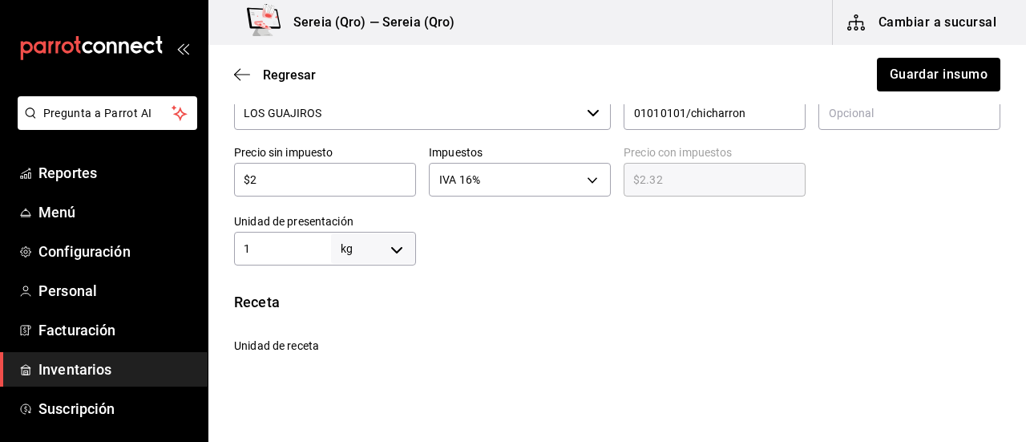
type input "$20"
type input "$23.20"
type input "$200"
type input "$232.00"
type input "$200"
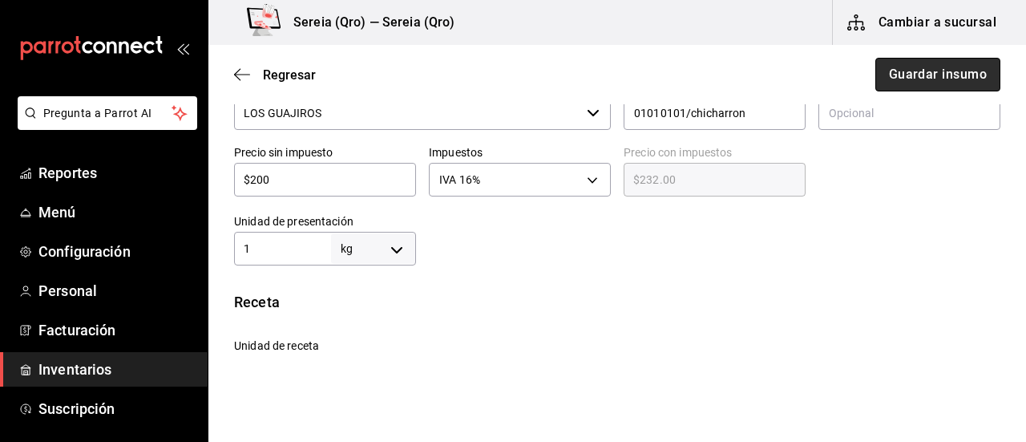
click at [918, 73] on button "Guardar insumo" at bounding box center [937, 75] width 125 height 34
